Goal: Information Seeking & Learning: Get advice/opinions

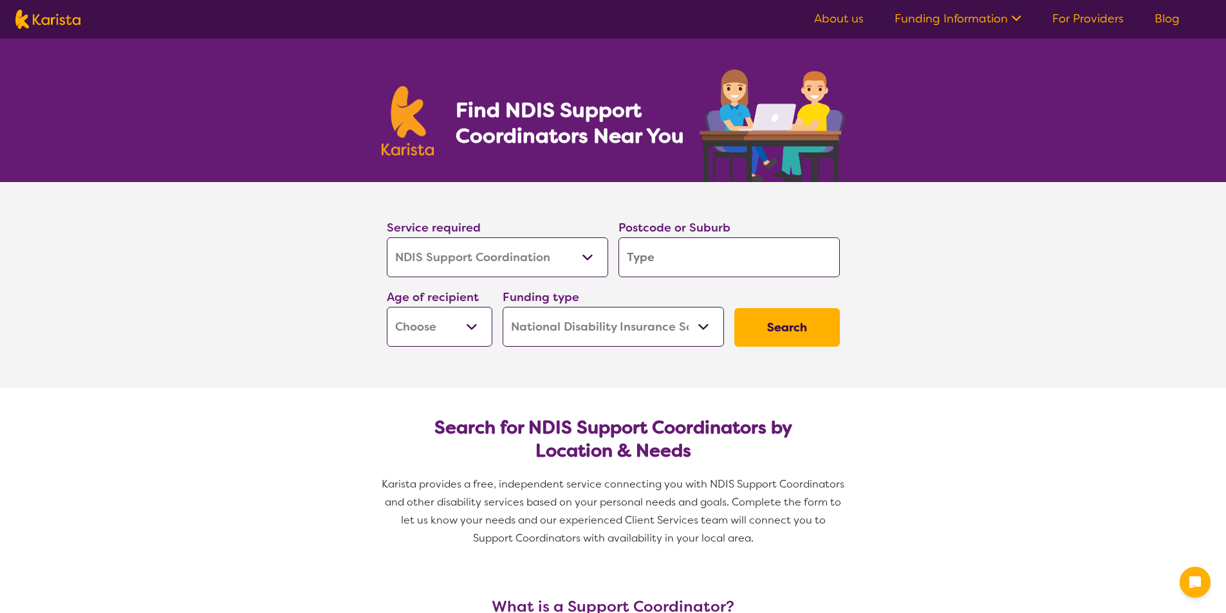
select select "NDIS Support Coordination"
select select "NDIS"
select select "NDIS Support Coordination"
select select "NDIS"
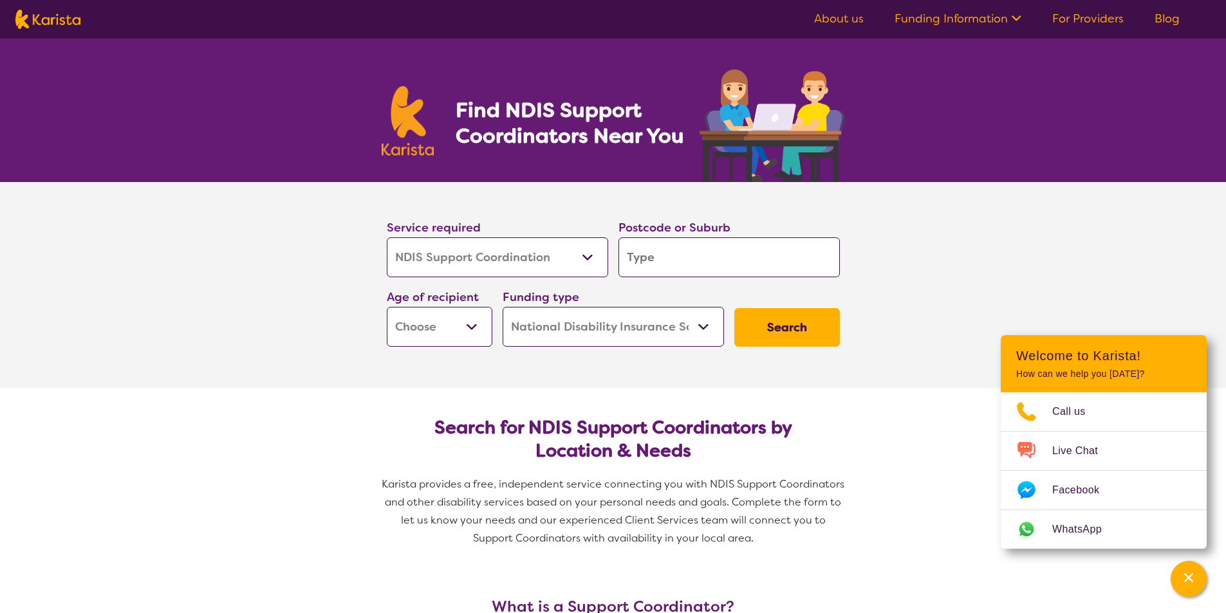
click at [467, 331] on select "Early Childhood - 0 to 9 Child - 10 to 11 Adolescent - 12 to 17 Adult - 18 to 6…" at bounding box center [440, 327] width 106 height 40
select select "AD"
click at [387, 307] on select "Early Childhood - 0 to 9 Child - 10 to 11 Adolescent - 12 to 17 Adult - 18 to 6…" at bounding box center [440, 327] width 106 height 40
select select "AD"
click at [811, 331] on button "Search" at bounding box center [787, 327] width 106 height 39
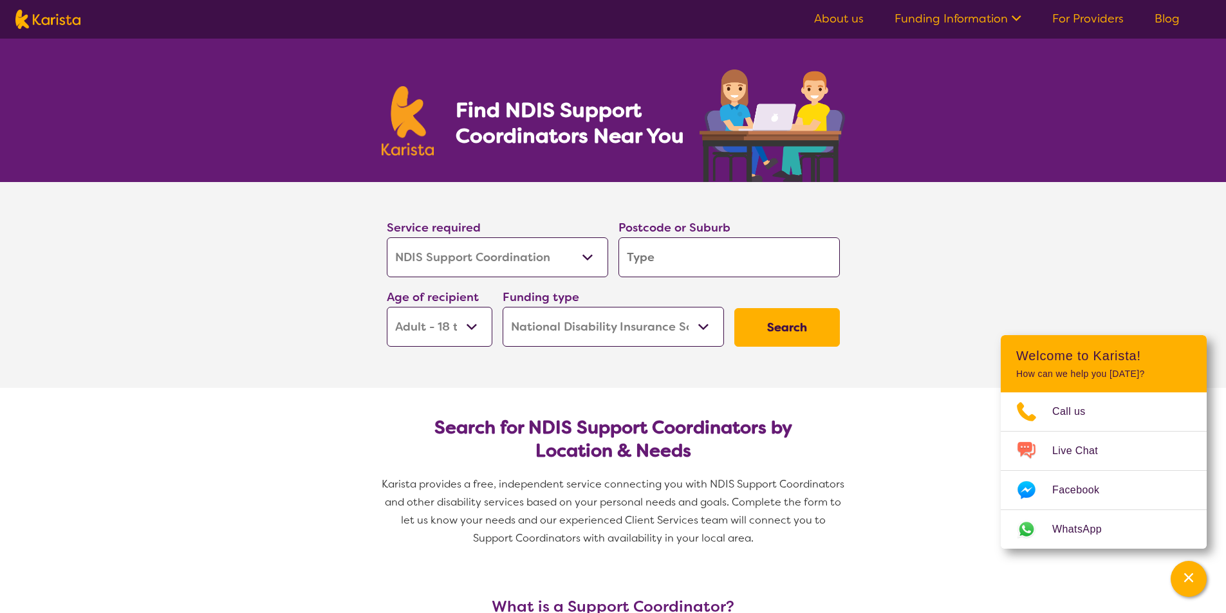
click at [707, 259] on input "search" at bounding box center [728, 257] width 221 height 40
type input "4"
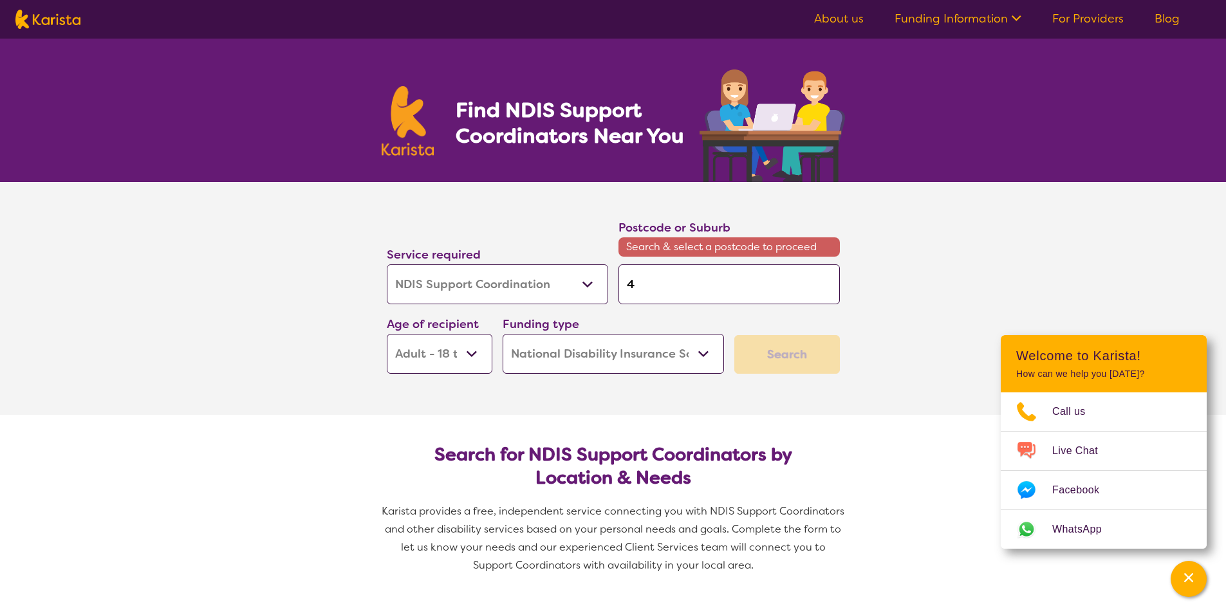
type input "40"
type input "400"
type input "4000"
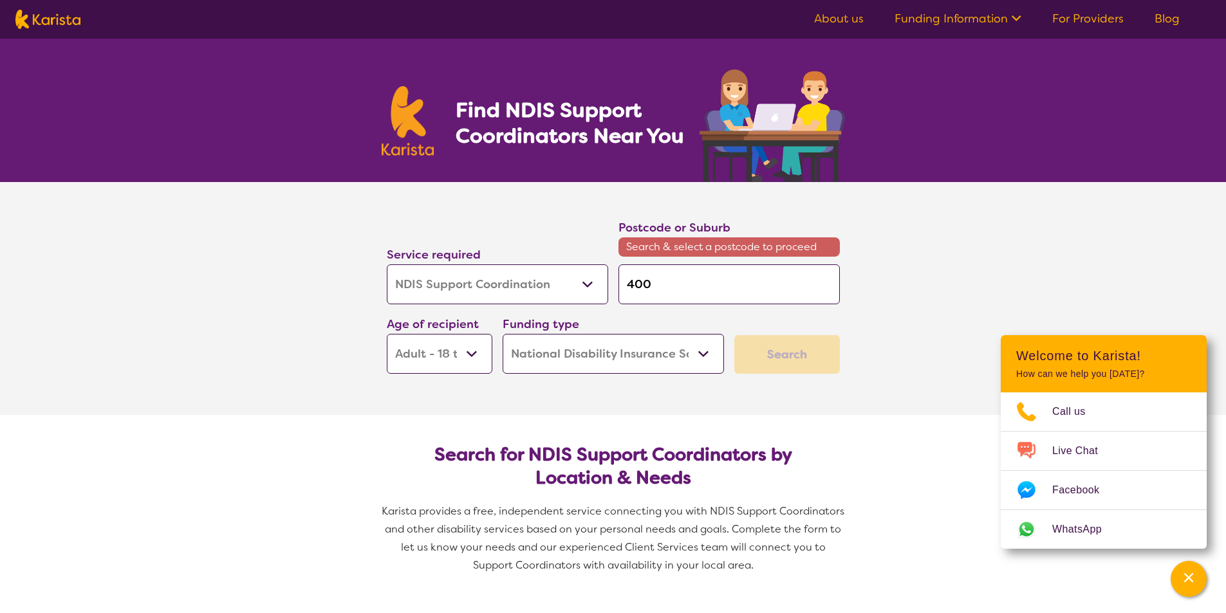
type input "4000"
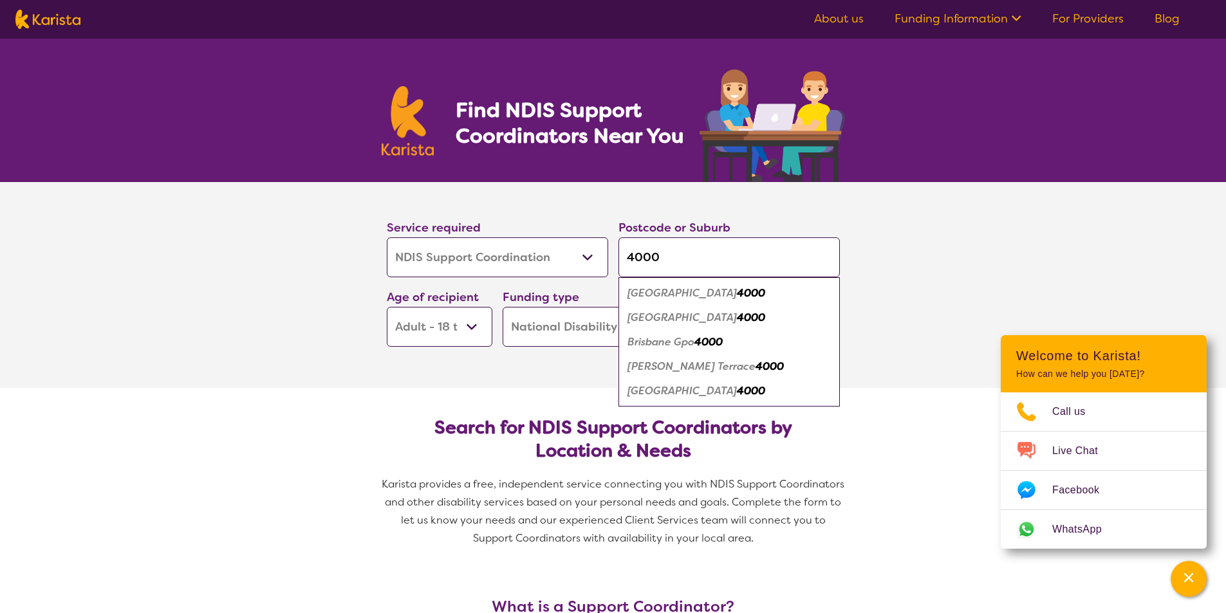
type input "4000"
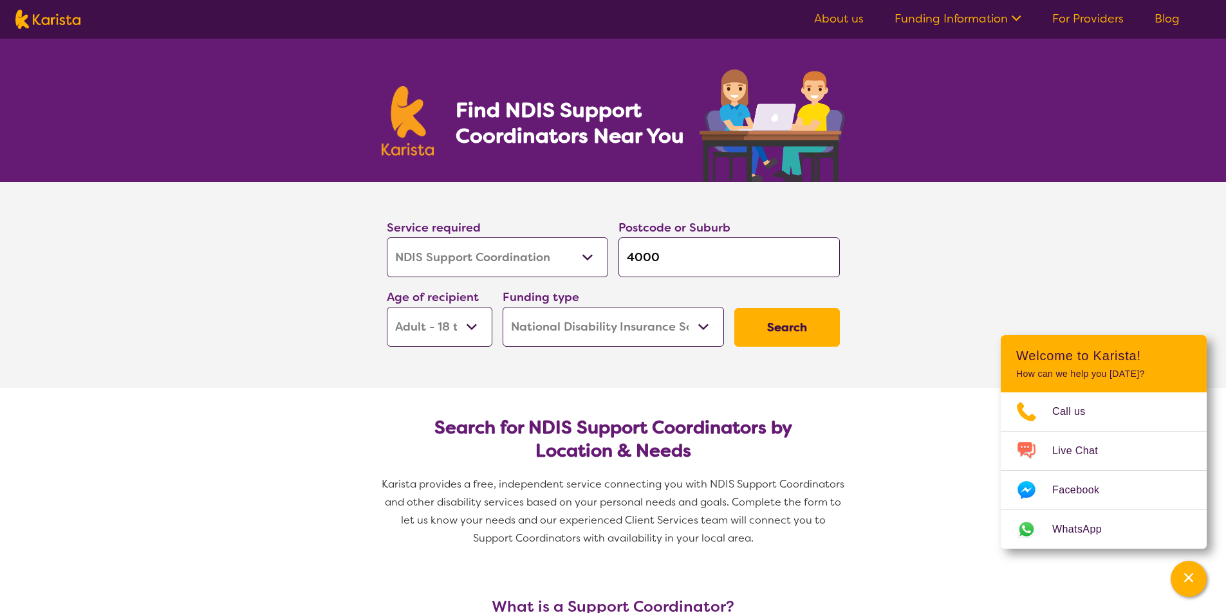
click at [913, 238] on section "Service required Allied Health Assistant Assessment ([MEDICAL_DATA] or [MEDICAL…" at bounding box center [613, 285] width 1226 height 206
click at [816, 339] on button "Search" at bounding box center [787, 327] width 106 height 39
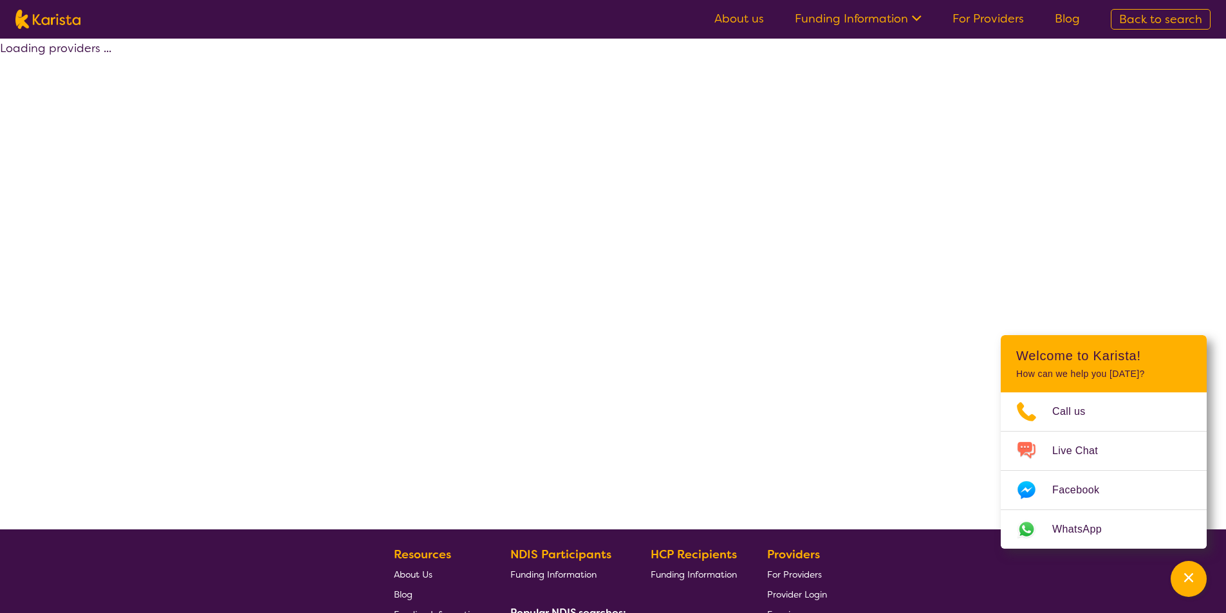
select select "by_score"
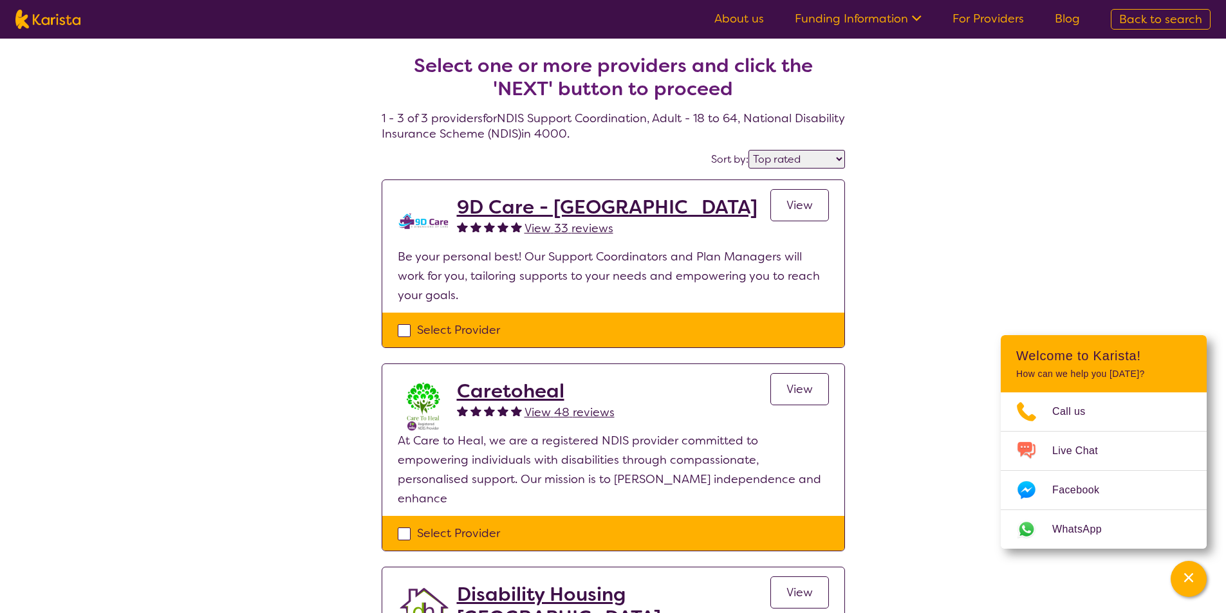
click at [544, 202] on h2 "9D Care - [GEOGRAPHIC_DATA]" at bounding box center [607, 207] width 301 height 23
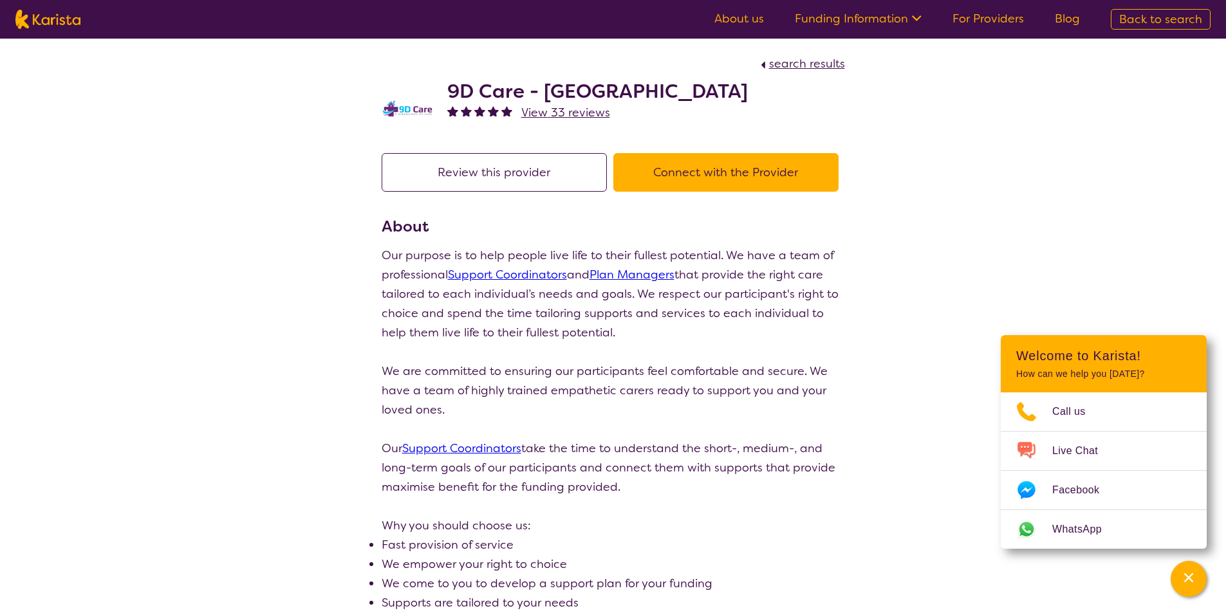
click at [505, 271] on link "Support Coordinators" at bounding box center [507, 274] width 119 height 15
drag, startPoint x: 669, startPoint y: 95, endPoint x: 444, endPoint y: 91, distance: 225.3
click at [444, 91] on div "9D Care - [GEOGRAPHIC_DATA] View 33 reviews" at bounding box center [613, 105] width 463 height 64
copy h2 "9D Care - [GEOGRAPHIC_DATA]"
select select "by_score"
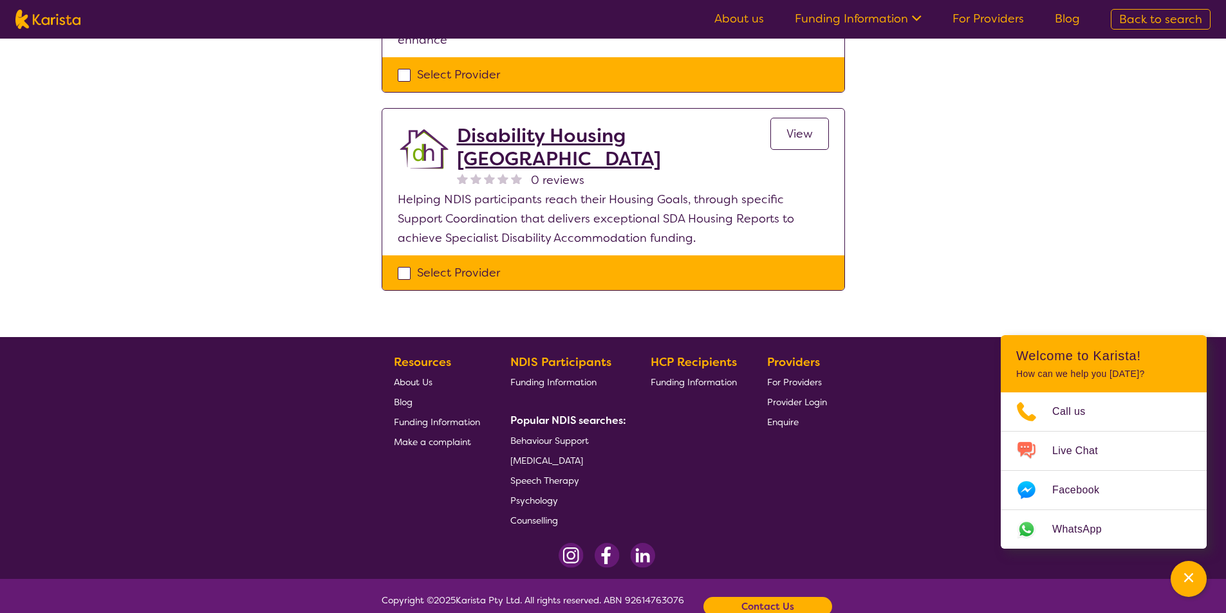
scroll to position [459, 0]
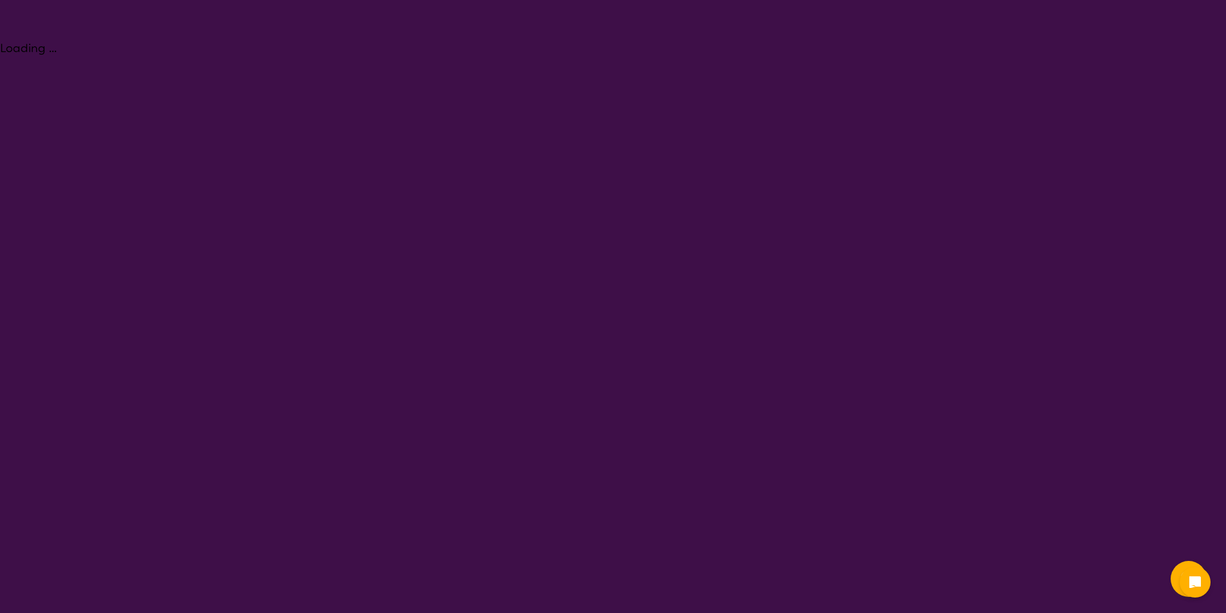
select select "NDIS Support Coordination"
select select "AD"
select select "NDIS"
select select "NDIS Support Coordination"
select select "AD"
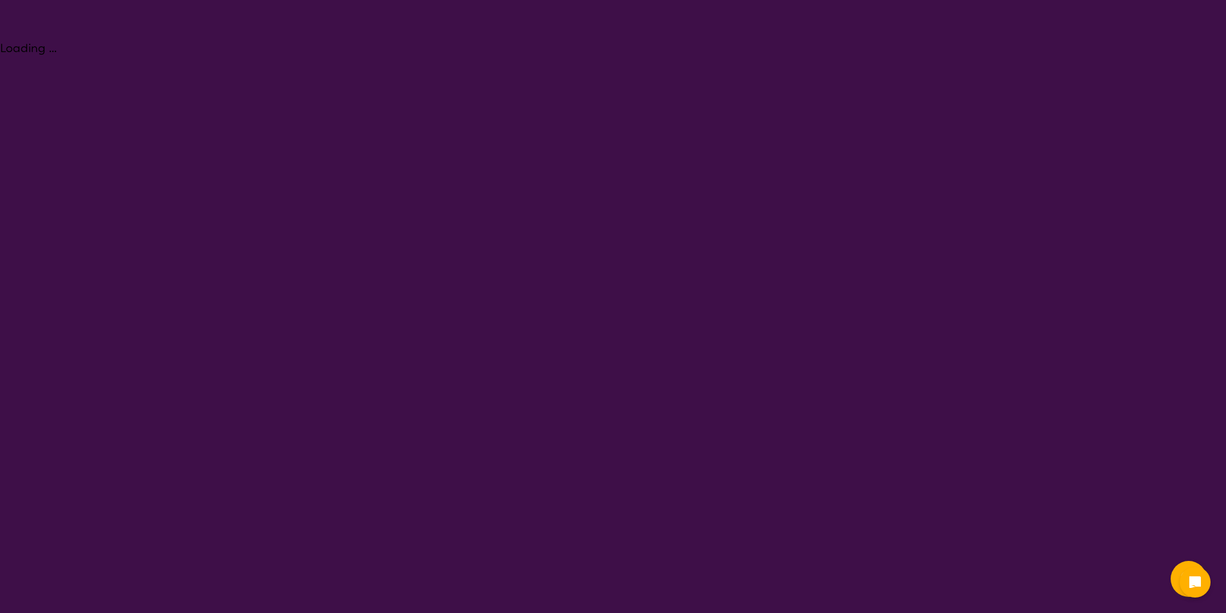
select select "NDIS"
